Goal: Task Accomplishment & Management: Complete application form

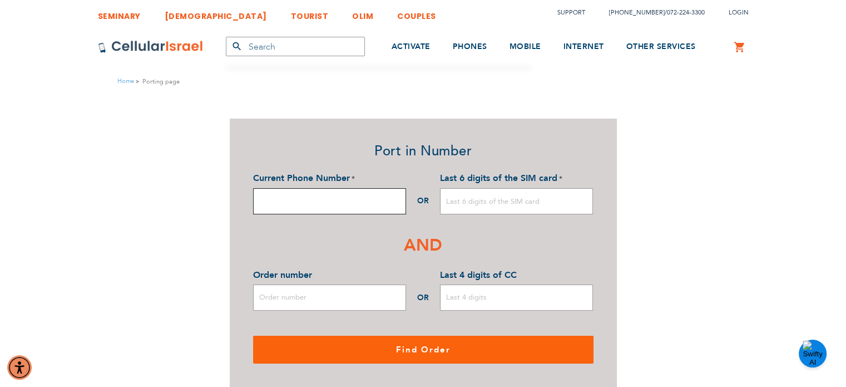
click at [351, 204] on input "Current Phone Number" at bounding box center [329, 201] width 153 height 26
paste input "0553335247"
type input "0553335247"
click at [351, 299] on input "Order number" at bounding box center [329, 297] width 153 height 26
paste input "51000007516"
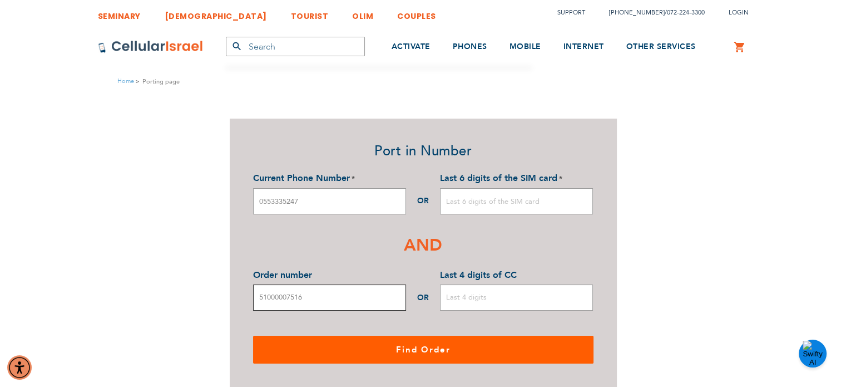
type input "51000007516"
click at [369, 348] on button "Find Order" at bounding box center [423, 349] width 340 height 28
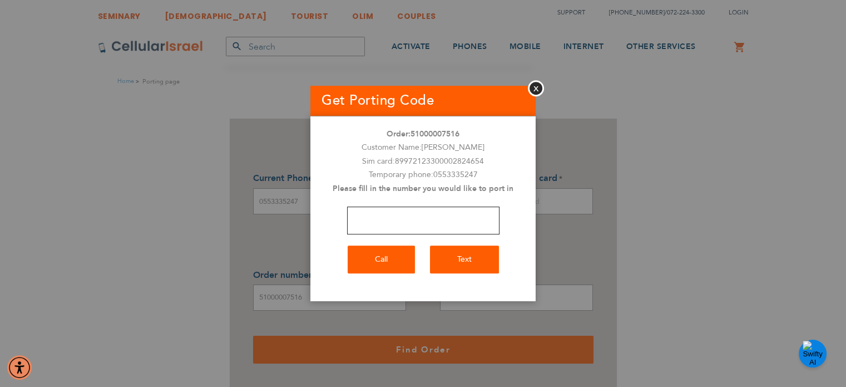
click at [430, 226] on input "number" at bounding box center [423, 220] width 152 height 28
paste input "0535374123"
type input "0535374123"
click at [453, 258] on button "Text" at bounding box center [464, 259] width 69 height 28
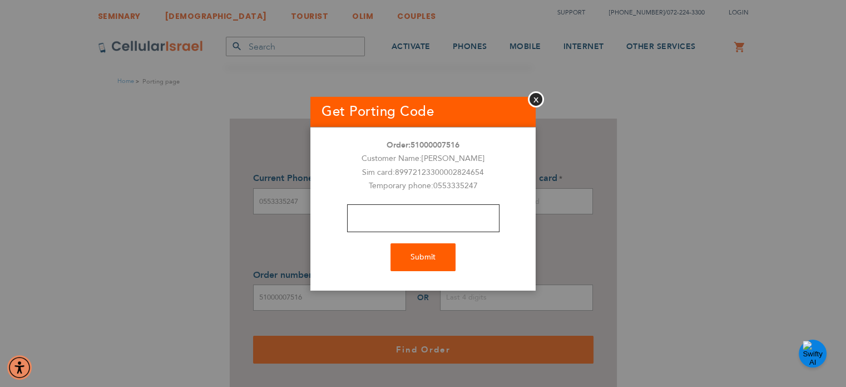
click at [428, 213] on input "text" at bounding box center [423, 218] width 152 height 28
paste input "3922"
type input "3922"
click at [426, 260] on button "Submit" at bounding box center [423, 257] width 65 height 28
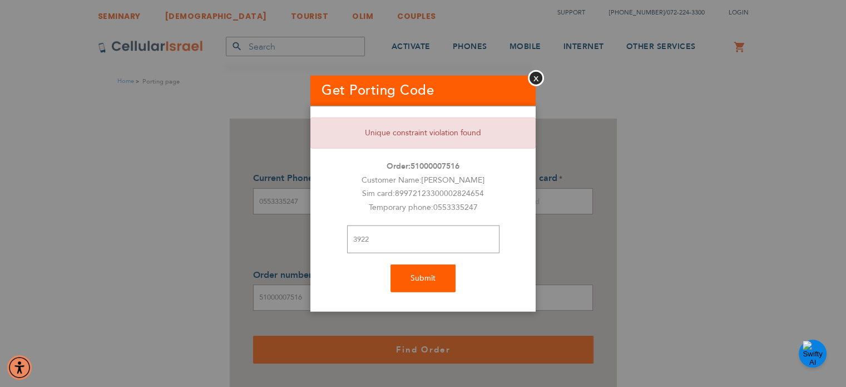
click at [786, 277] on div at bounding box center [423, 193] width 846 height 387
